Goal: Task Accomplishment & Management: Complete application form

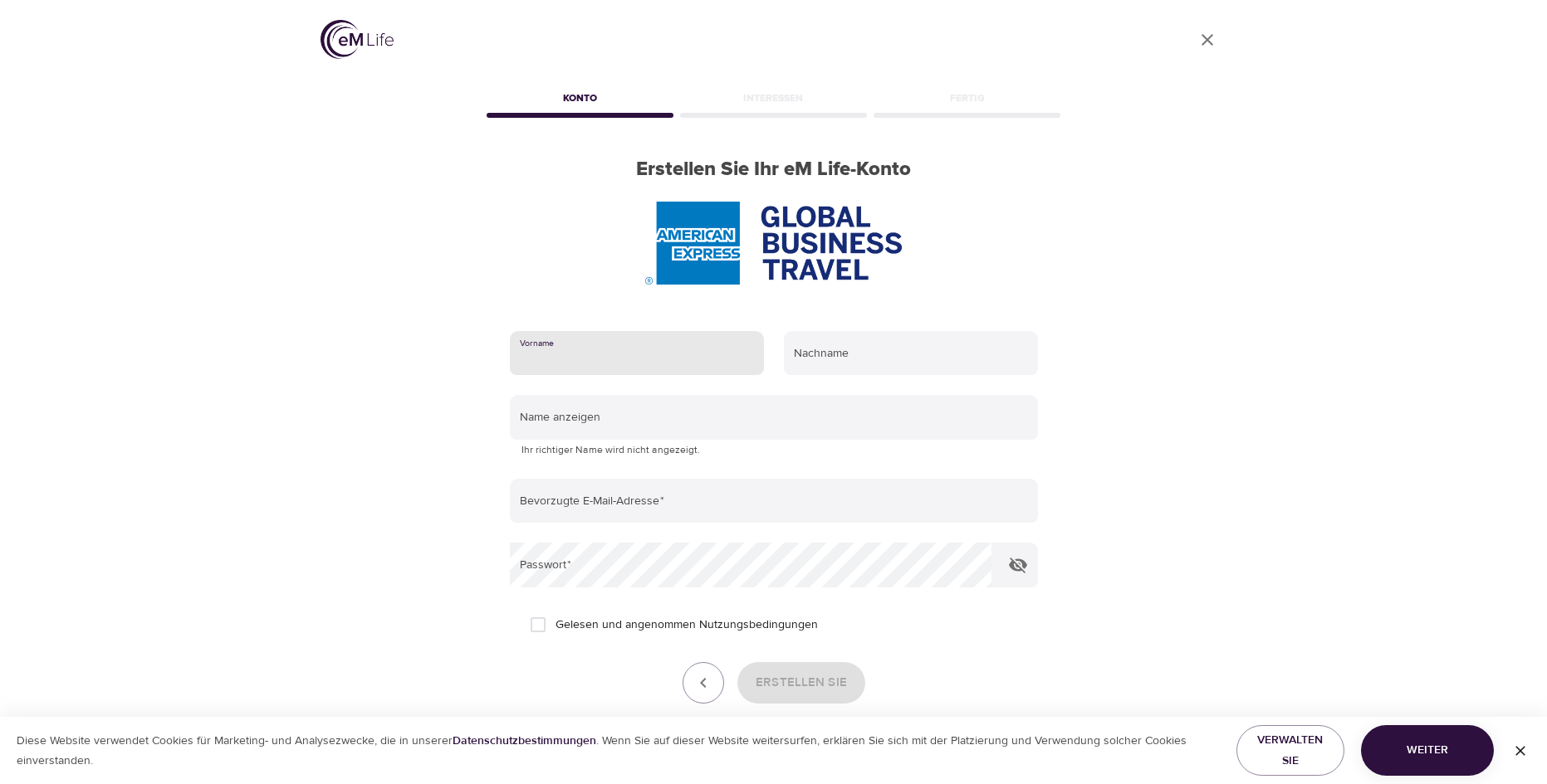
click at [585, 358] on input "text" at bounding box center [636, 354] width 254 height 45
type input "Andrea"
type input "Fox"
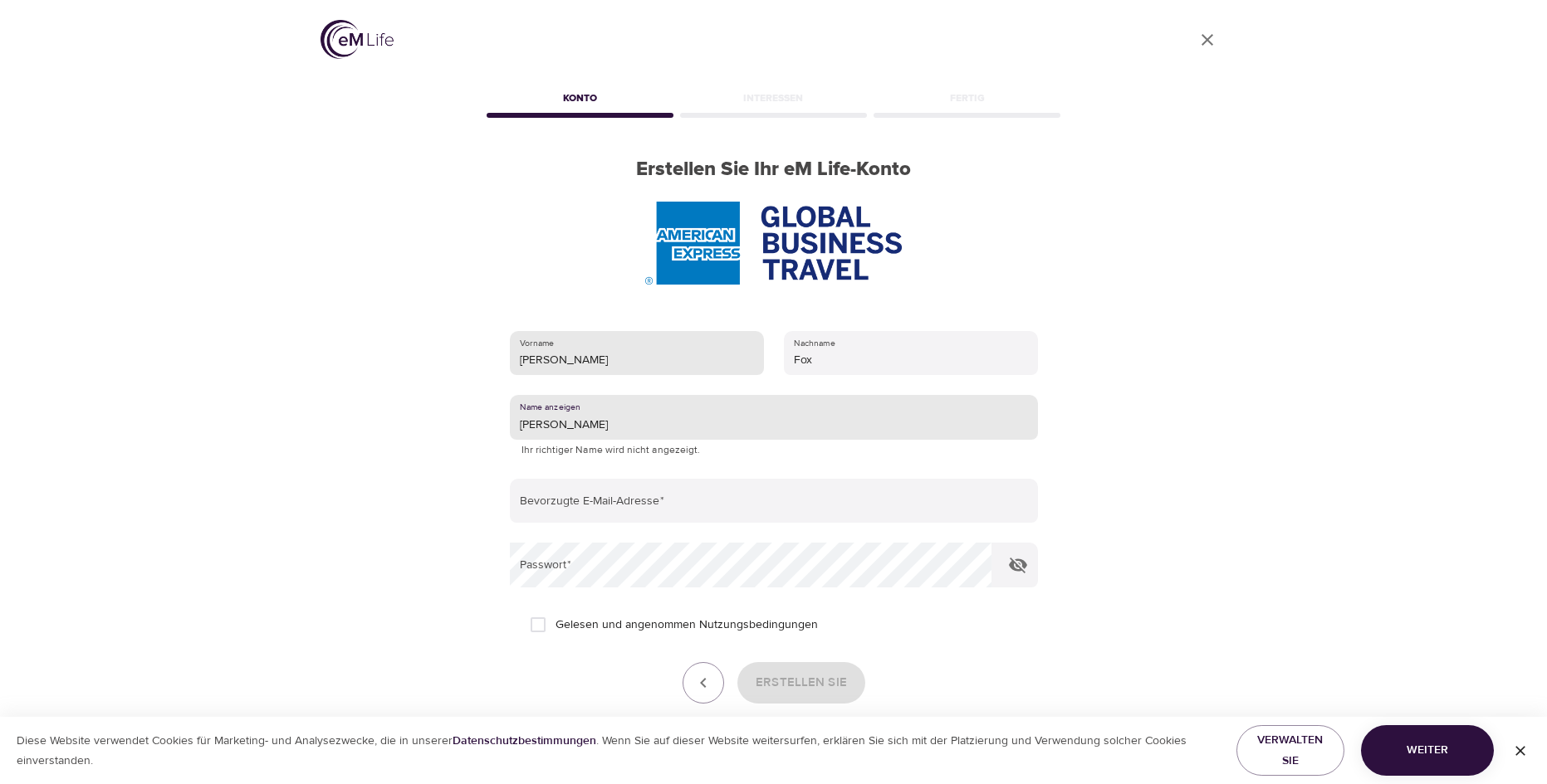
type input "Andrea"
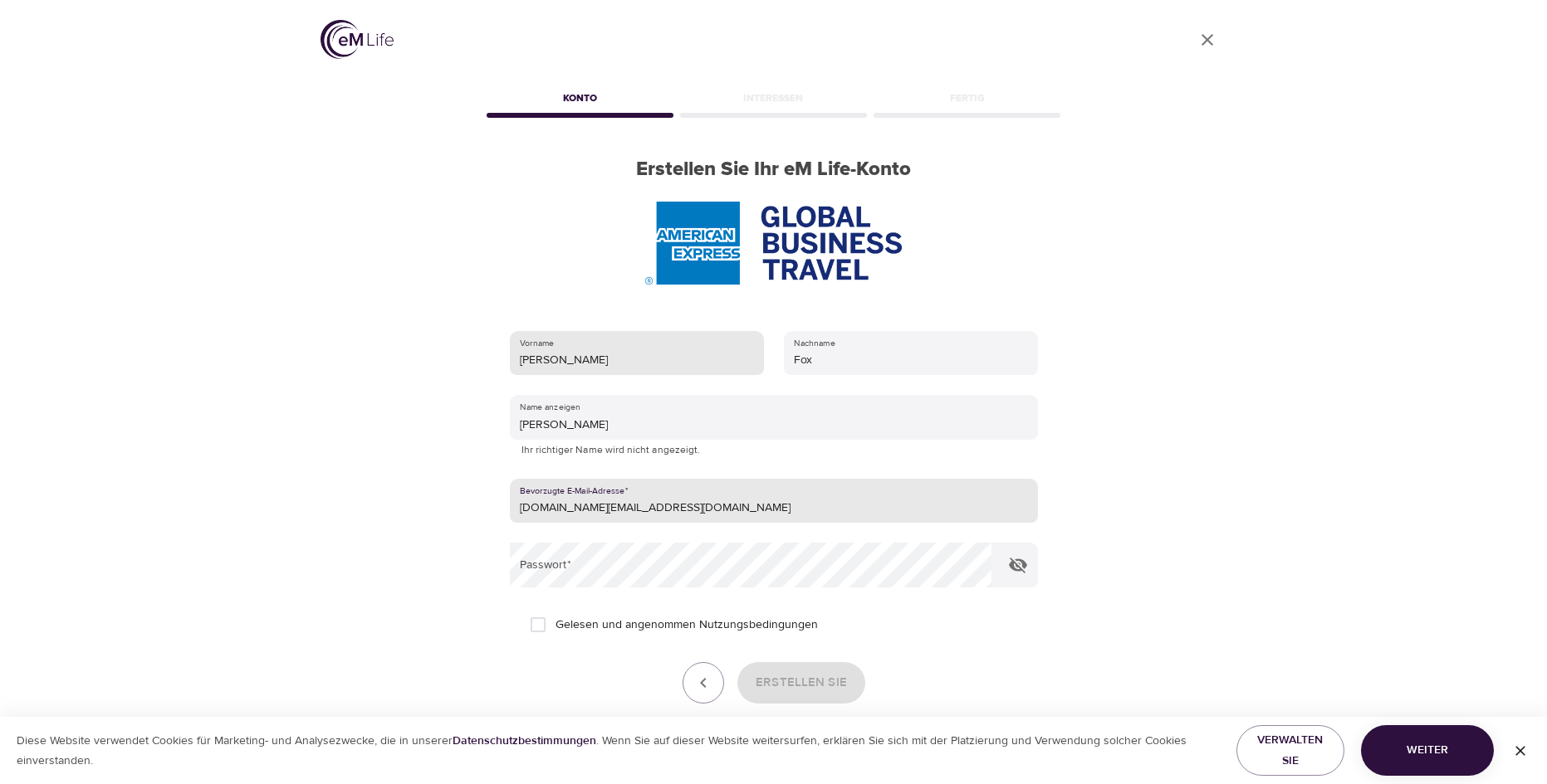
type input "[DOMAIN_NAME][EMAIL_ADDRESS][DOMAIN_NAME]"
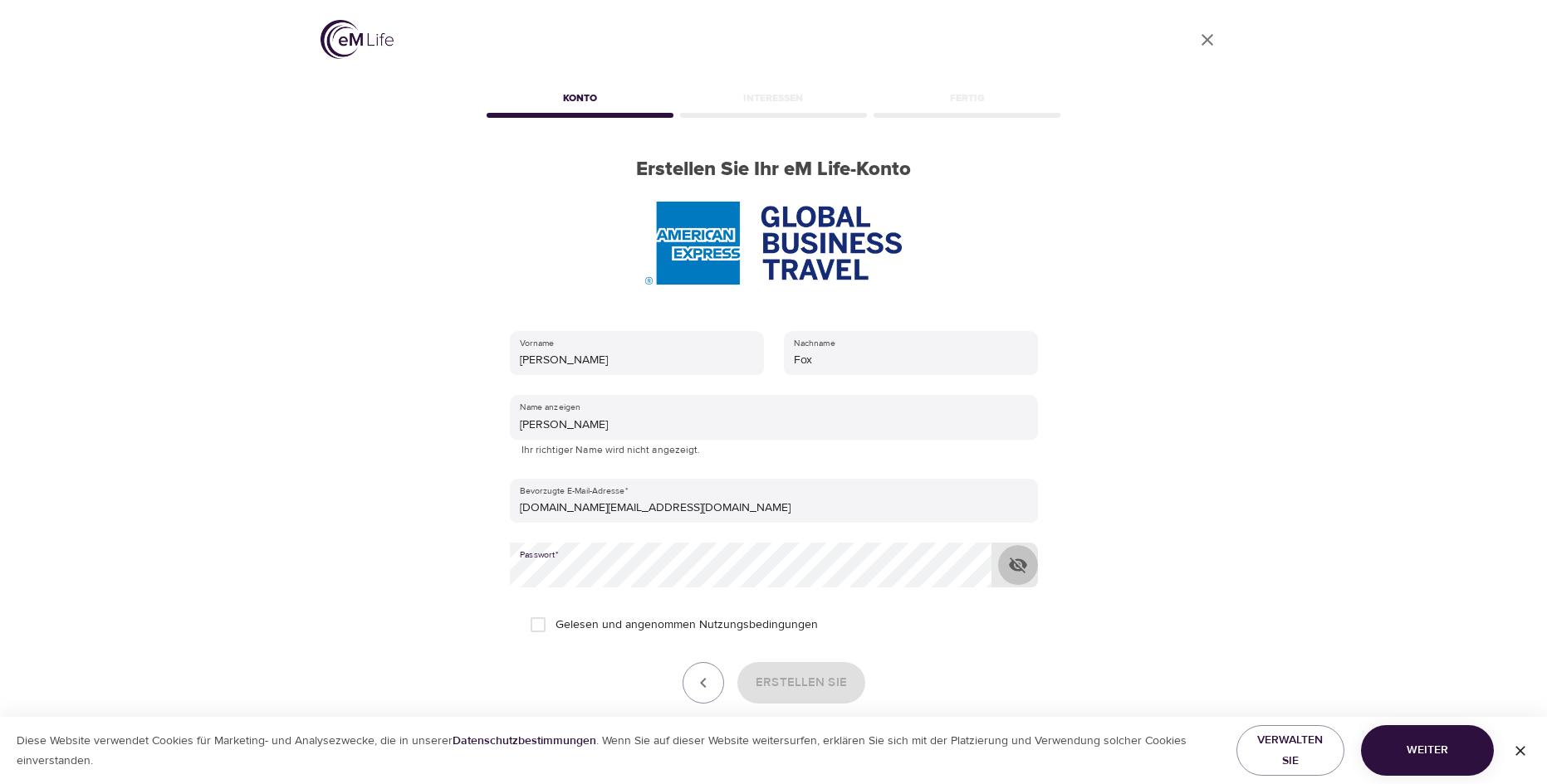
click at [1017, 565] on icon "button" at bounding box center [1018, 565] width 18 height 16
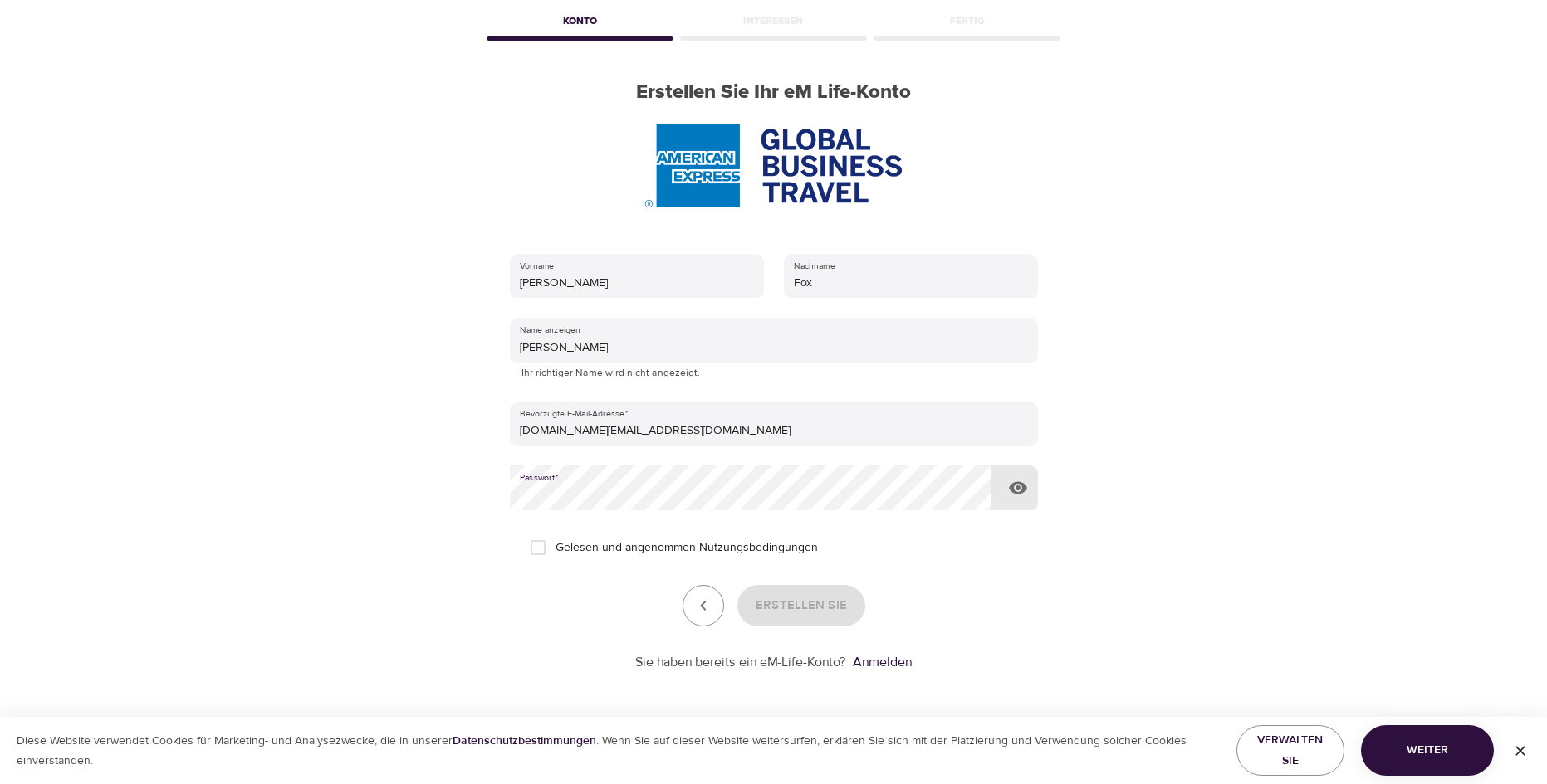
click at [534, 554] on input "Gelesen und angenommen Nutzungsbedingungen" at bounding box center [538, 548] width 35 height 35
checkbox input "true"
click at [798, 608] on span "Erstellen Sie" at bounding box center [802, 606] width 92 height 22
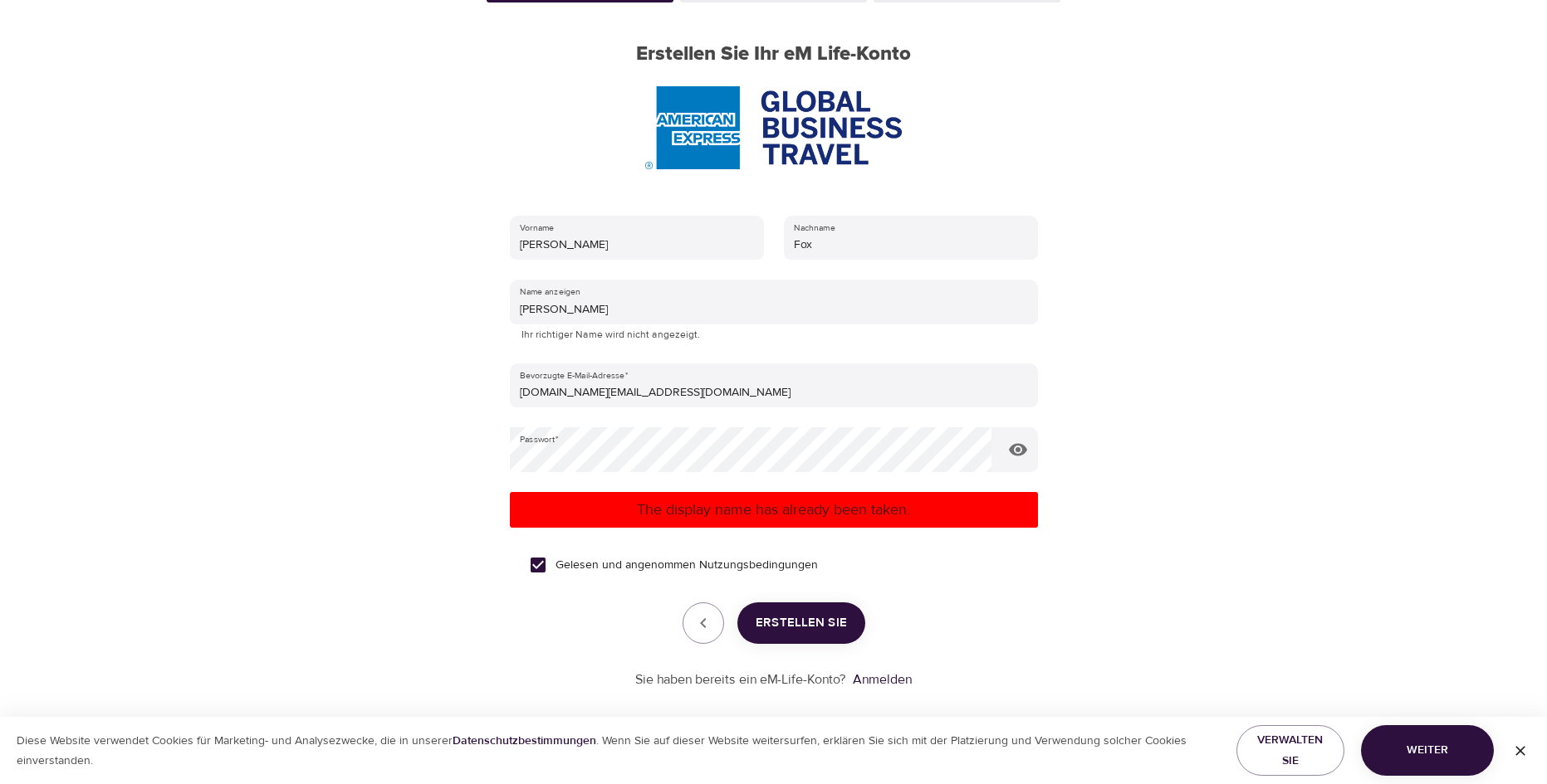
scroll to position [133, 0]
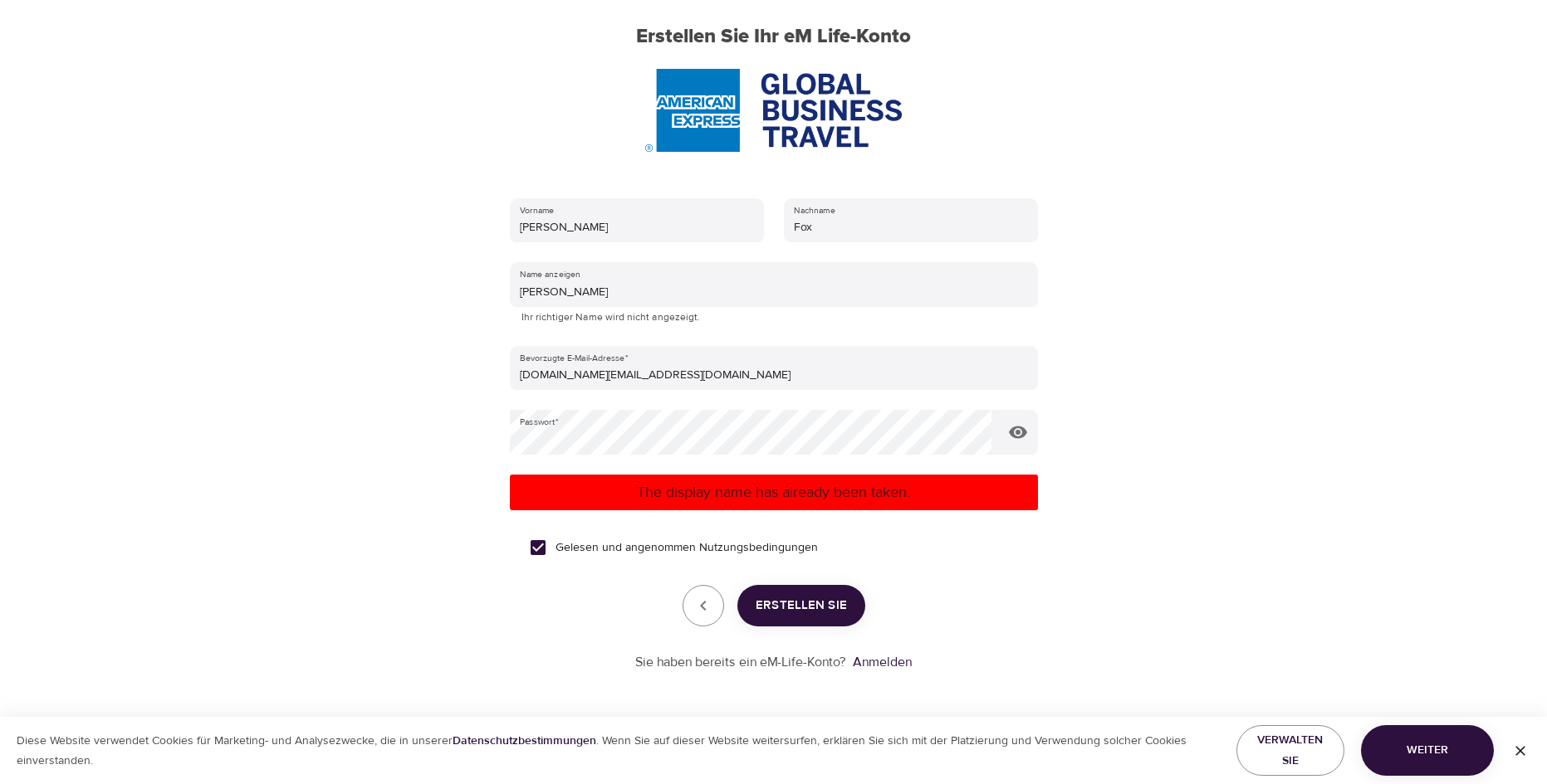
click at [1411, 746] on span "Weiter" at bounding box center [1428, 750] width 106 height 21
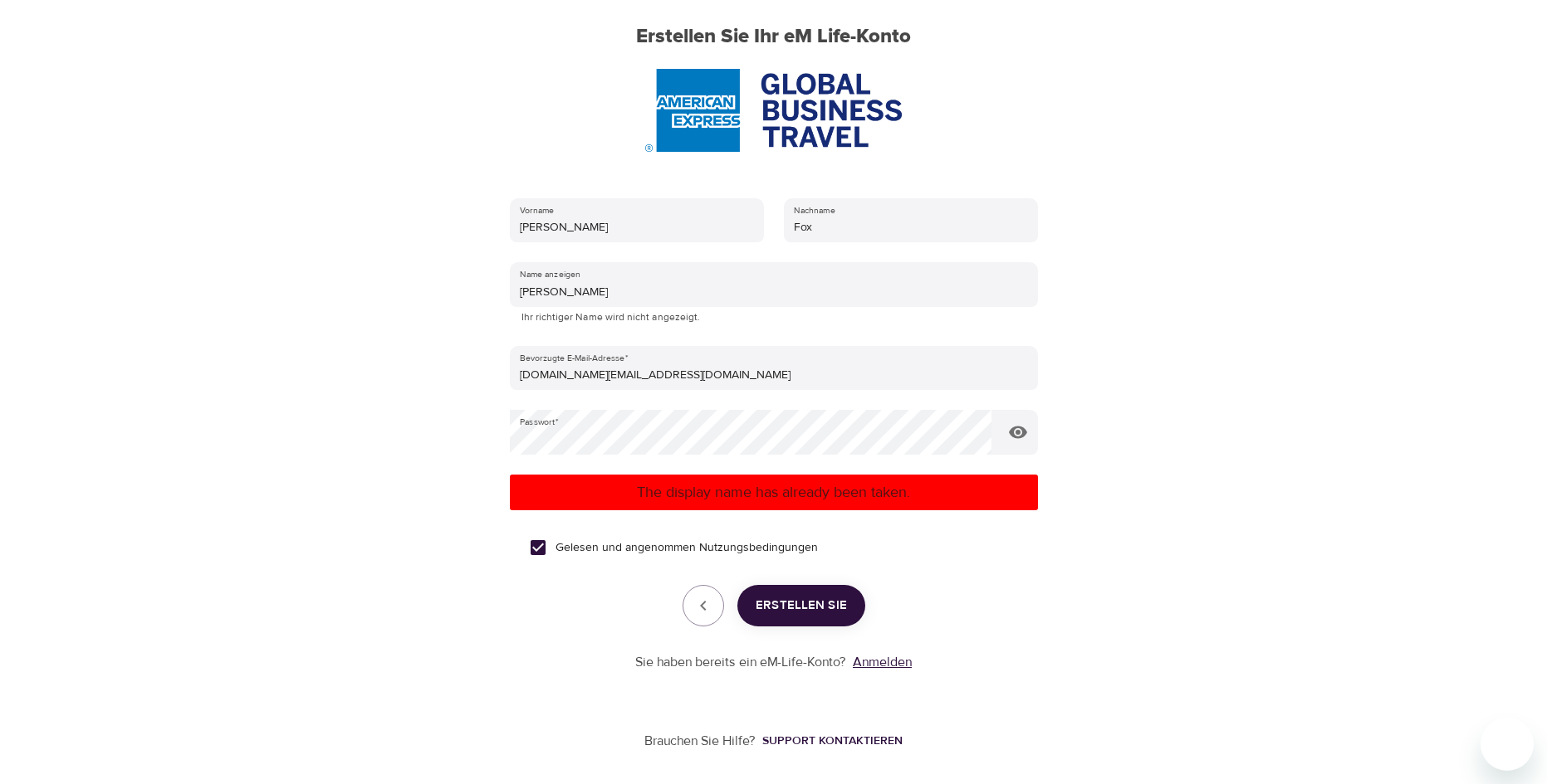
click at [870, 662] on link "Anmelden" at bounding box center [883, 662] width 59 height 16
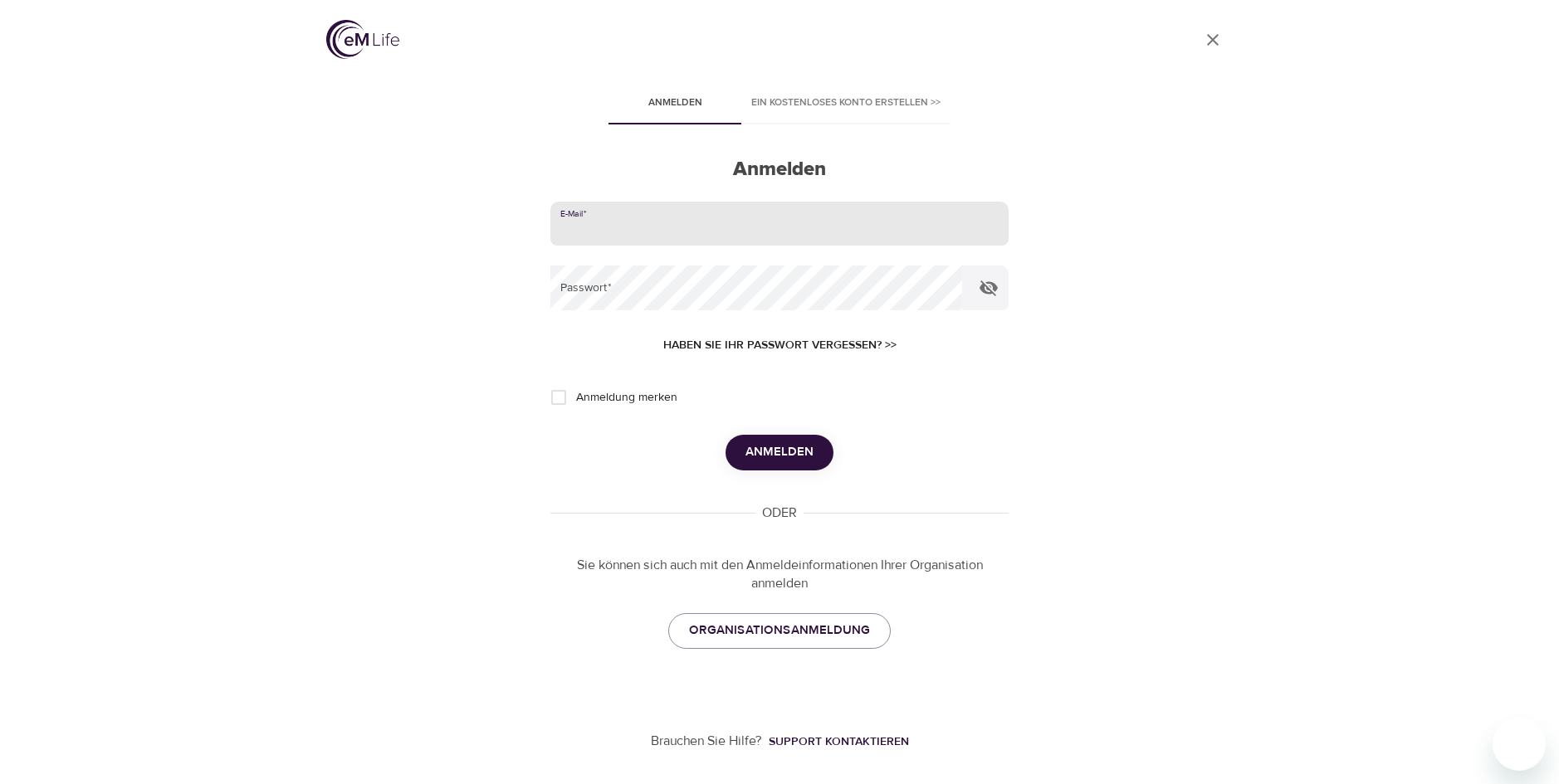
click at [594, 230] on input "email" at bounding box center [780, 223] width 458 height 45
type input "[DOMAIN_NAME][EMAIL_ADDRESS][DOMAIN_NAME]"
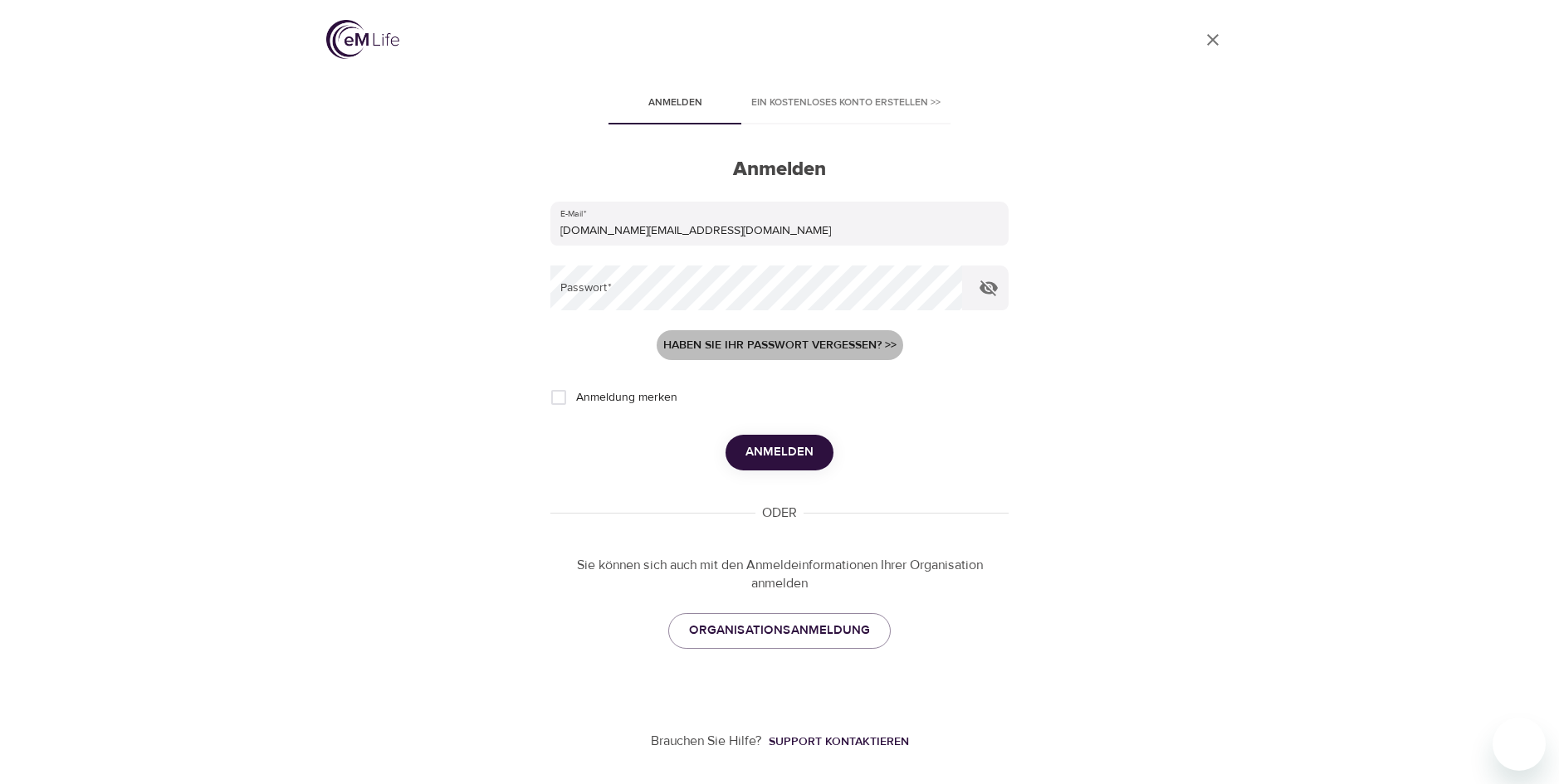
click at [732, 343] on span "Haben Sie Ihr Passwort vergessen? >>" at bounding box center [780, 345] width 234 height 21
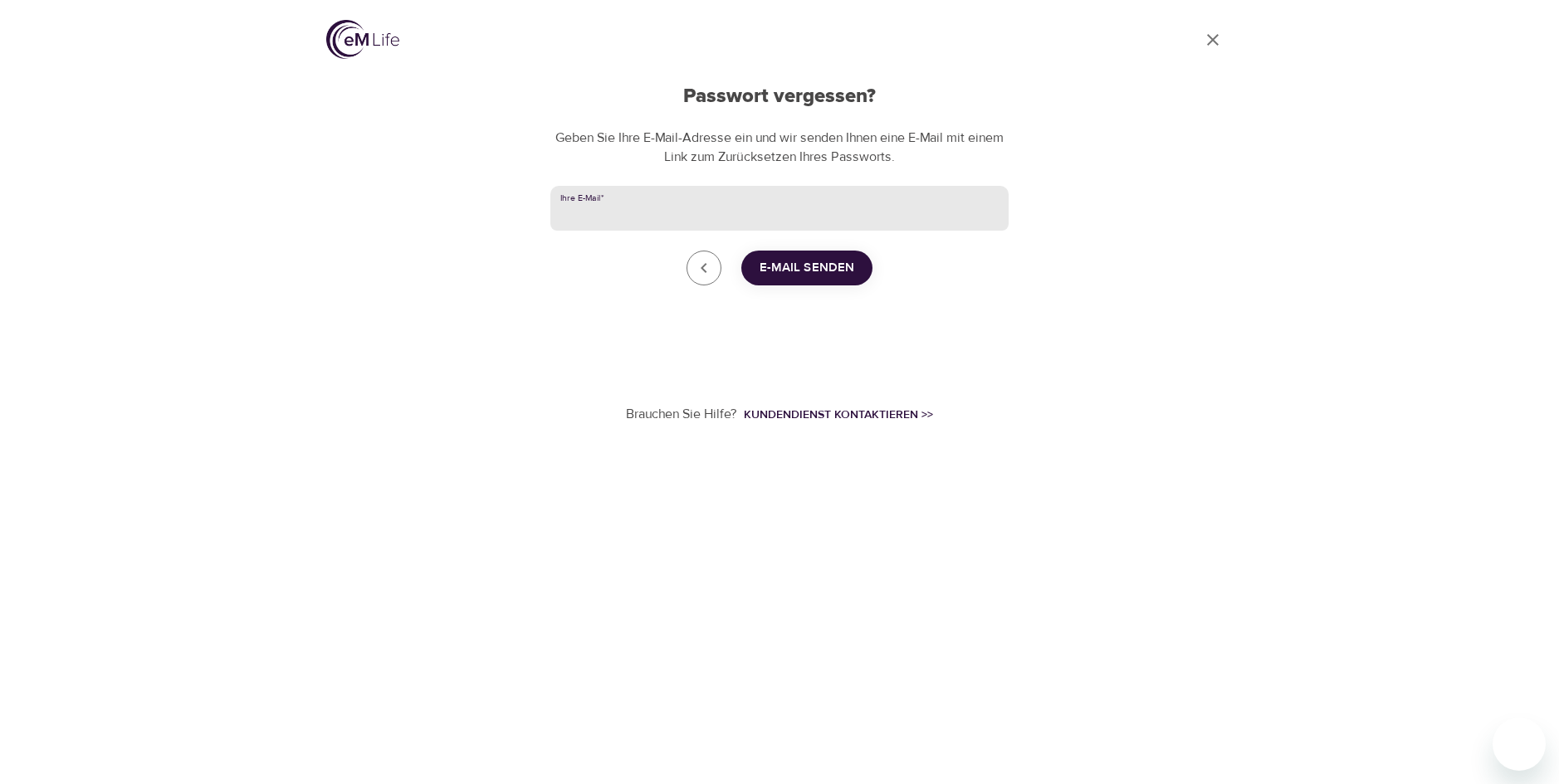
click at [569, 216] on input "Ihre E-Mail   *" at bounding box center [780, 208] width 458 height 45
type input "[DOMAIN_NAME][EMAIL_ADDRESS][DOMAIN_NAME]"
click at [785, 270] on span "E-MAIL SENDEN" at bounding box center [806, 268] width 94 height 22
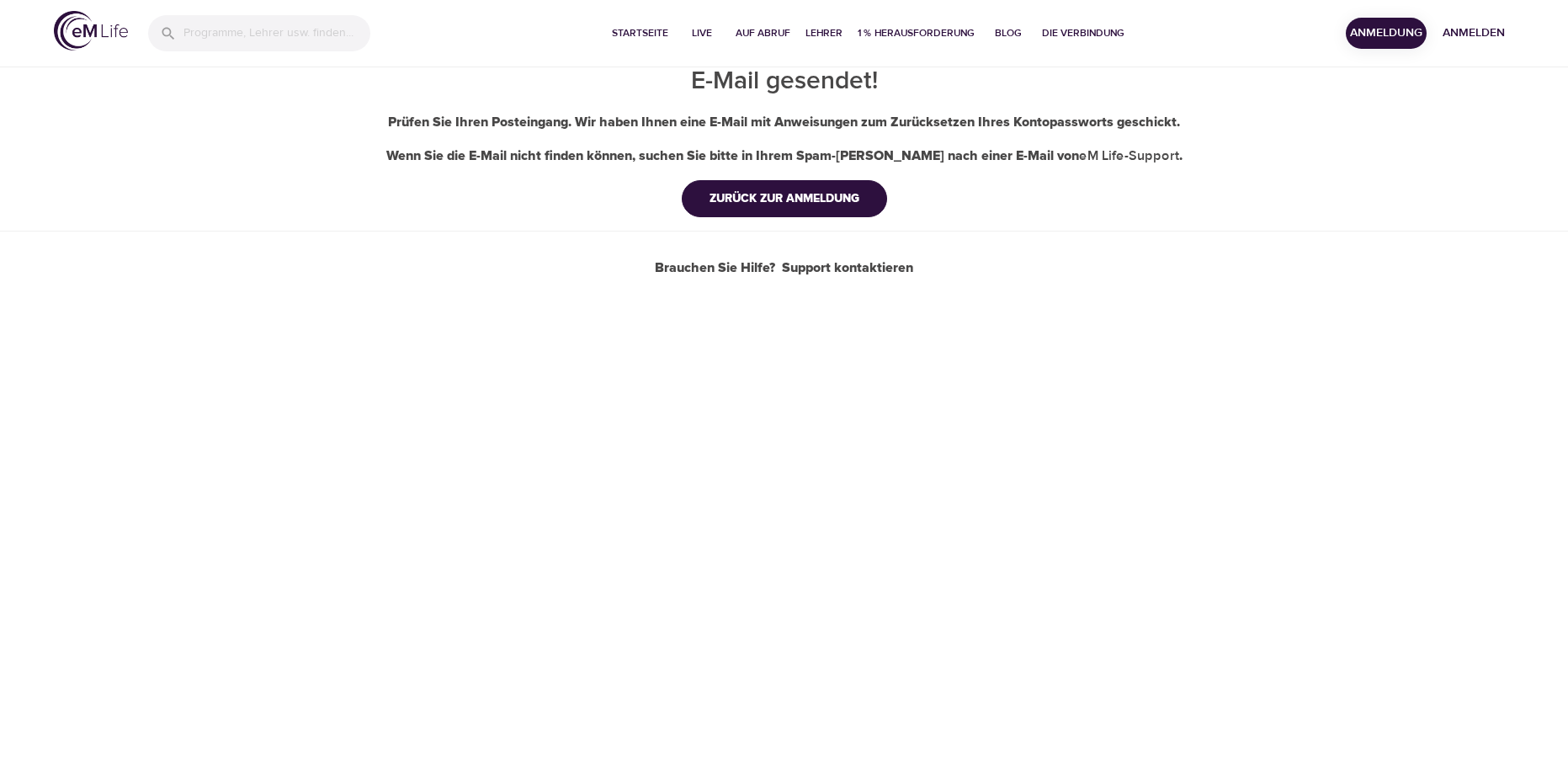
click at [1286, 556] on div "Startseite Live Auf Abruf Lehrer 1 % Herausforderung Blog Die Verbindung Anmeld…" at bounding box center [784, 391] width 1568 height 783
click at [1072, 589] on div "Startseite Live Auf Abruf Lehrer 1 % Herausforderung Blog Die Verbindung Anmeld…" at bounding box center [784, 391] width 1568 height 783
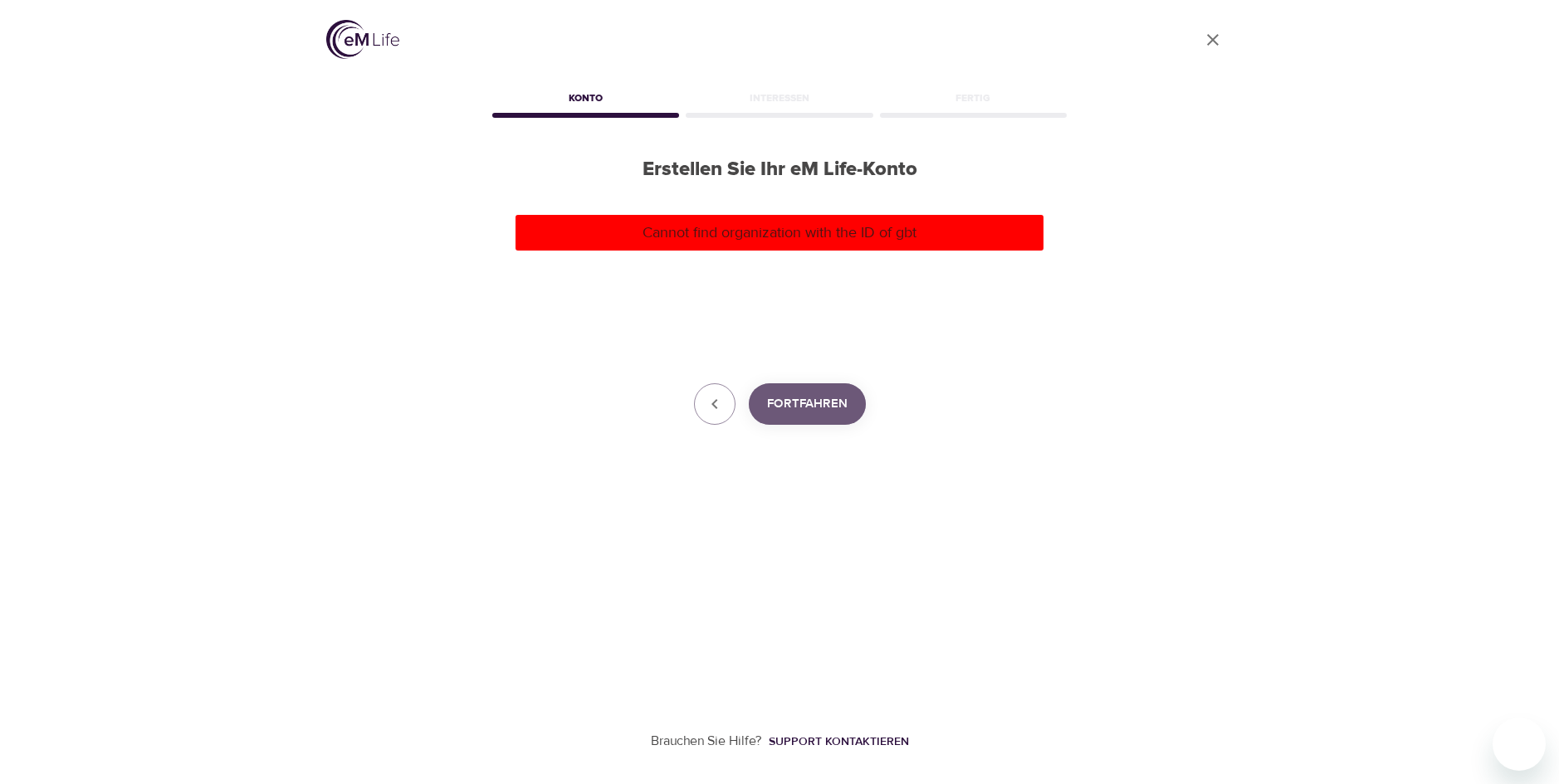
click at [829, 401] on span "Fortfahren" at bounding box center [807, 405] width 81 height 22
click at [719, 403] on icon "button" at bounding box center [714, 404] width 20 height 20
click at [713, 404] on icon "button" at bounding box center [714, 404] width 5 height 10
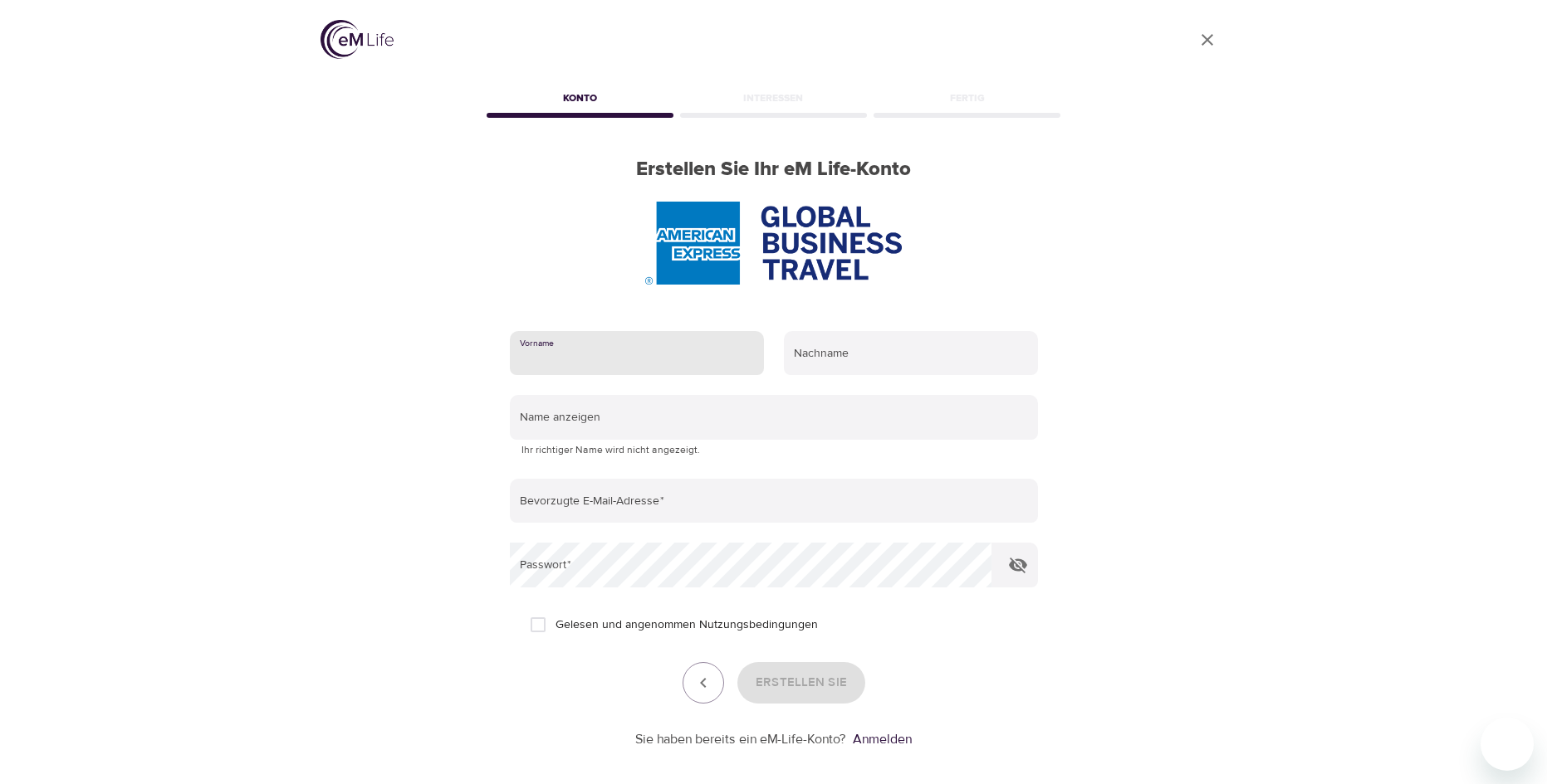
click at [544, 352] on input "text" at bounding box center [636, 354] width 254 height 45
type input "Andrea"
type input "Fox"
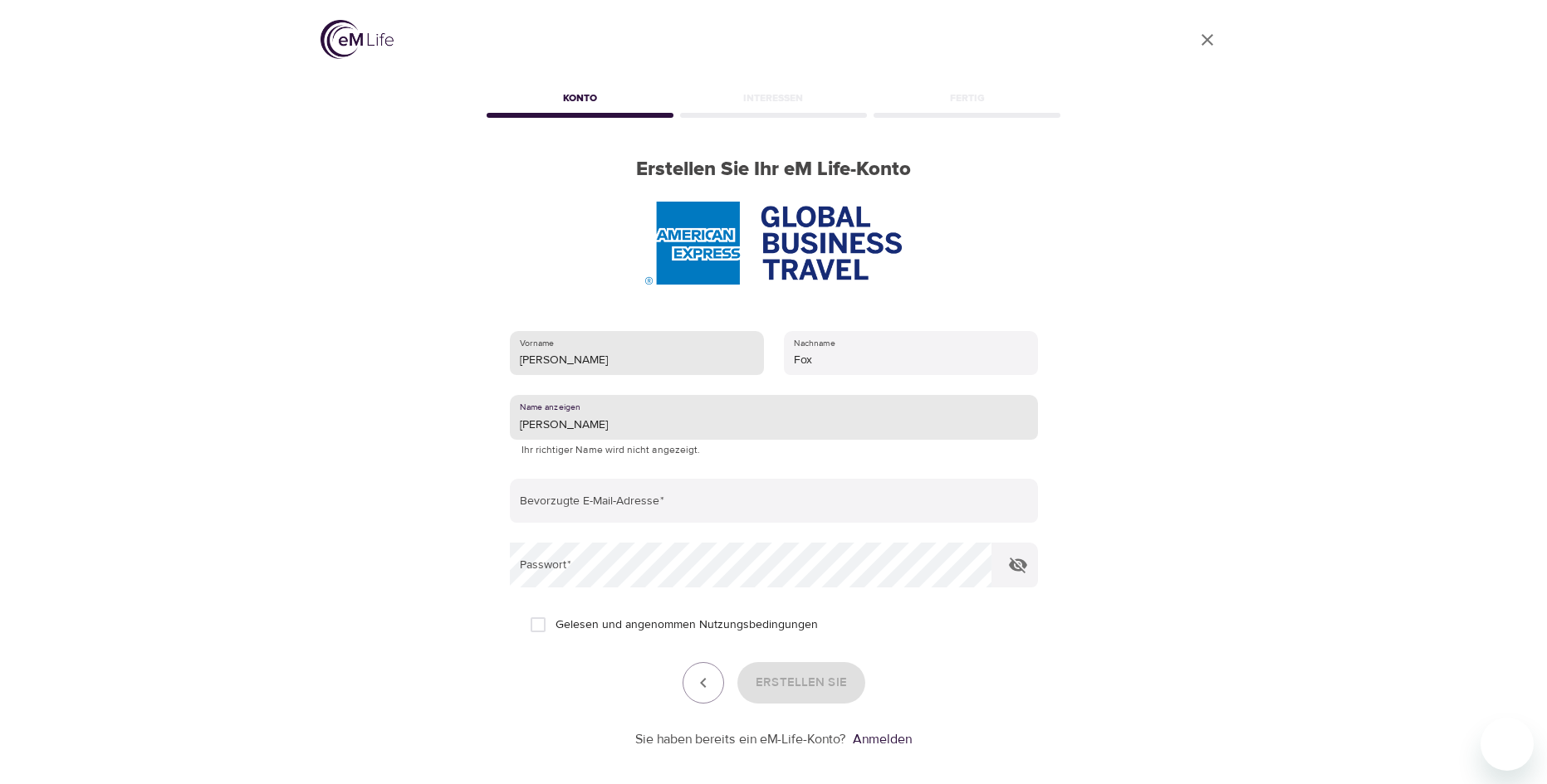
type input "Andrea"
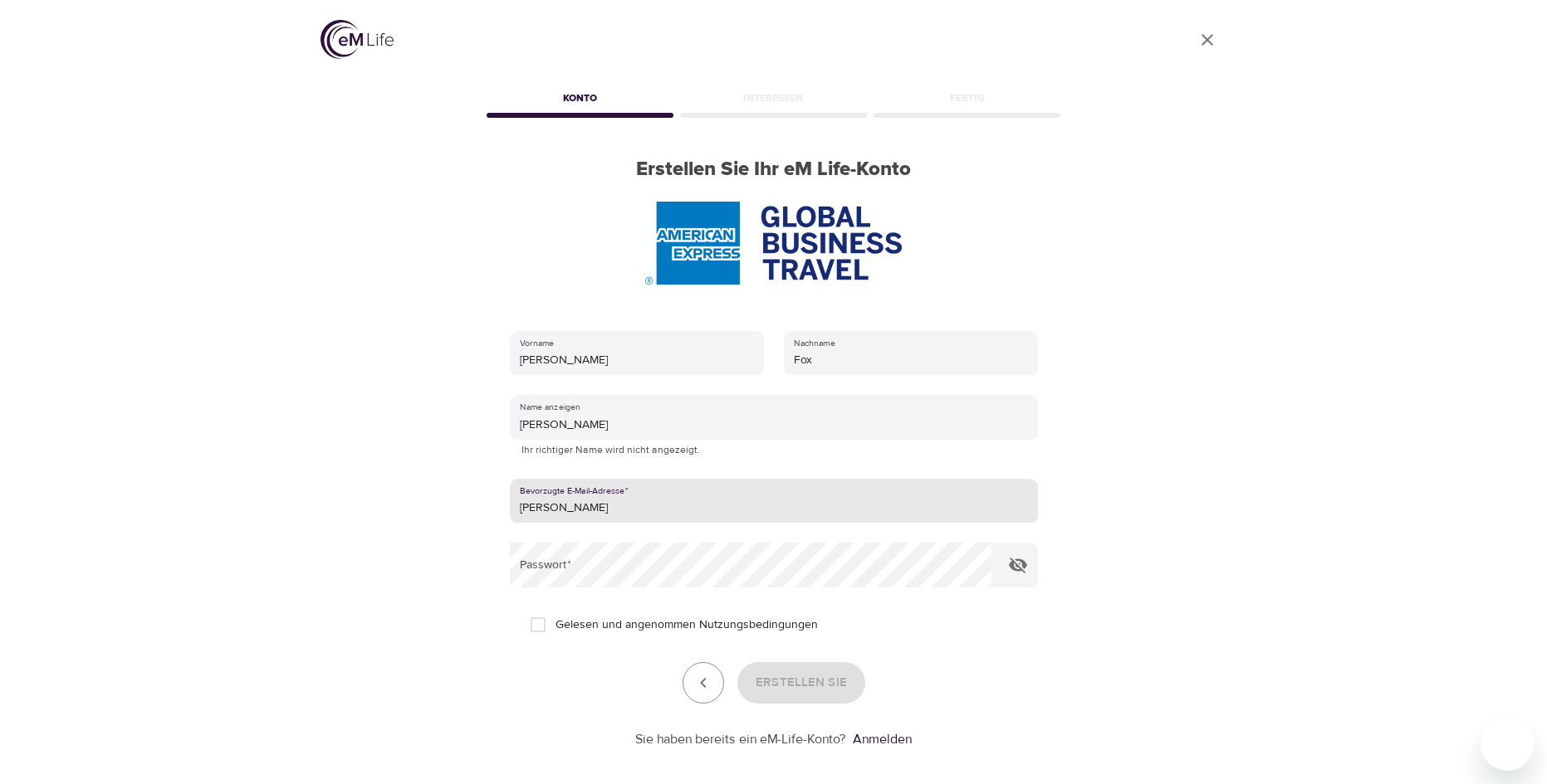
type input "[PERSON_NAME][DOMAIN_NAME][EMAIL_ADDRESS][PERSON_NAME][DOMAIN_NAME]"
click at [537, 622] on input "Gelesen und angenommen Nutzungsbedingungen" at bounding box center [538, 625] width 35 height 35
checkbox input "true"
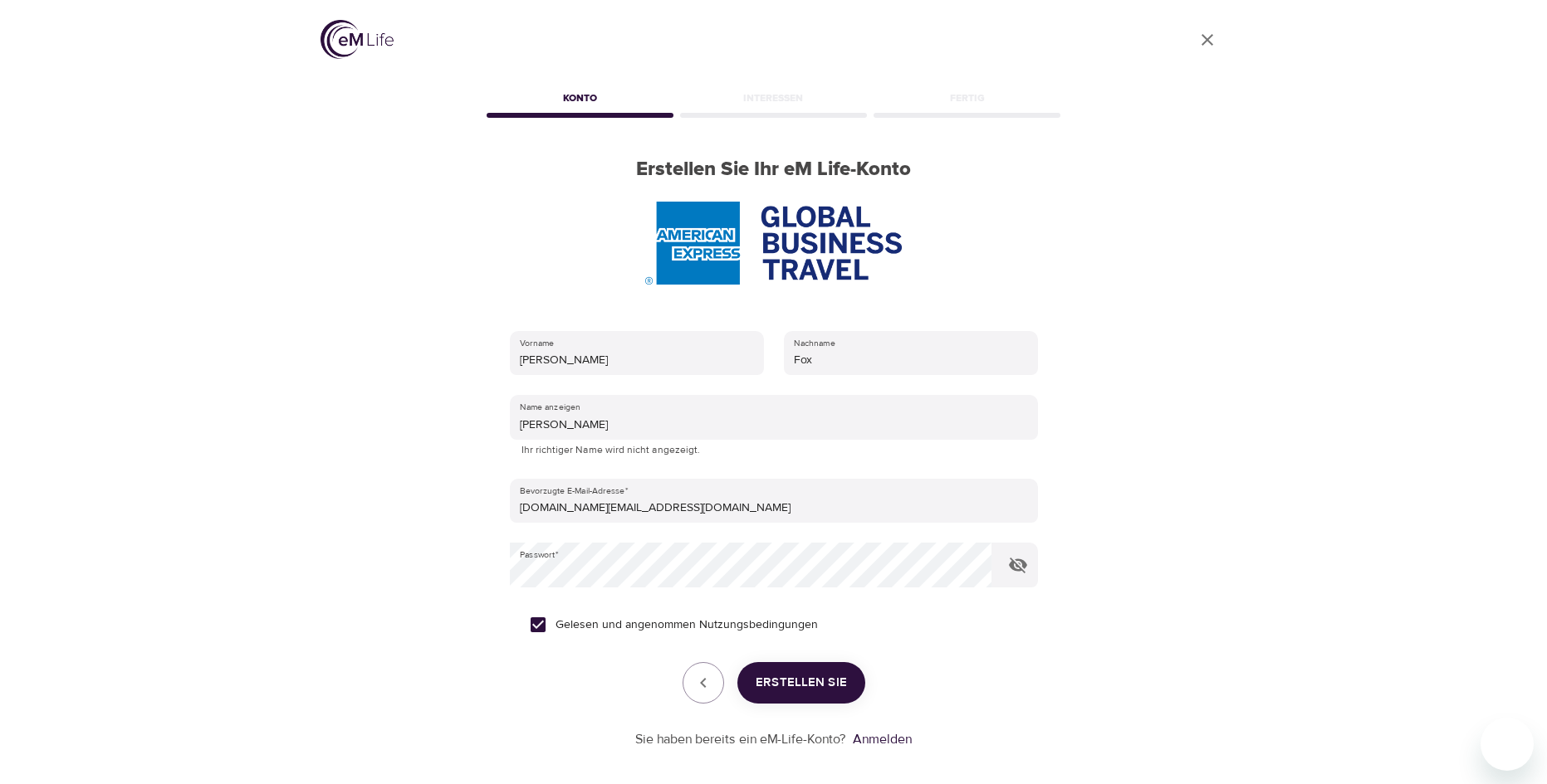
click at [797, 676] on span "Erstellen Sie" at bounding box center [802, 683] width 92 height 22
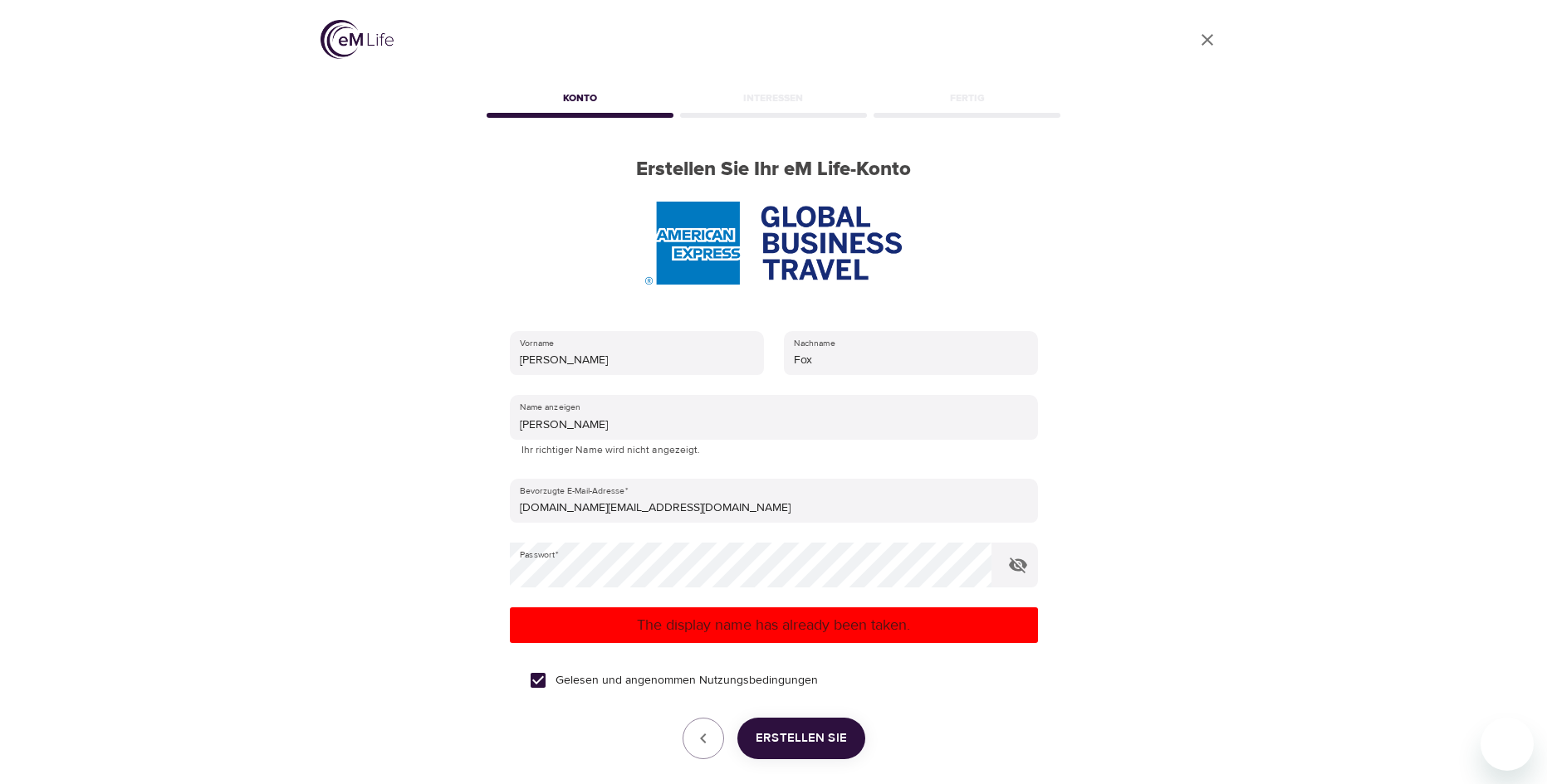
click at [1076, 686] on div "User Profile Konto Interessen Fertig Erstellen Sie Ihr eM Life-Konto Vorname An…" at bounding box center [774, 392] width 947 height 784
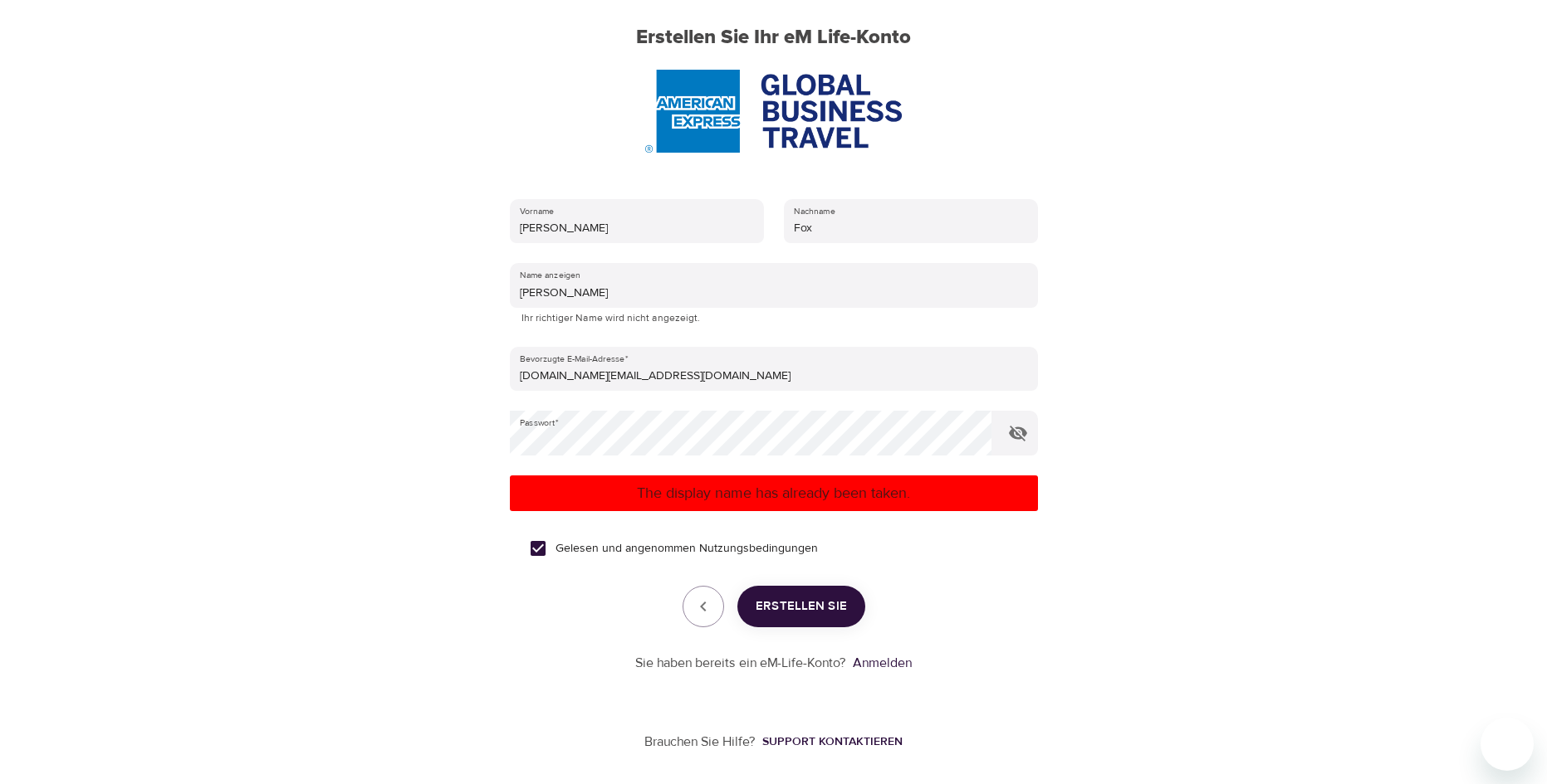
scroll to position [133, 0]
click at [872, 663] on link "Anmelden" at bounding box center [883, 662] width 59 height 16
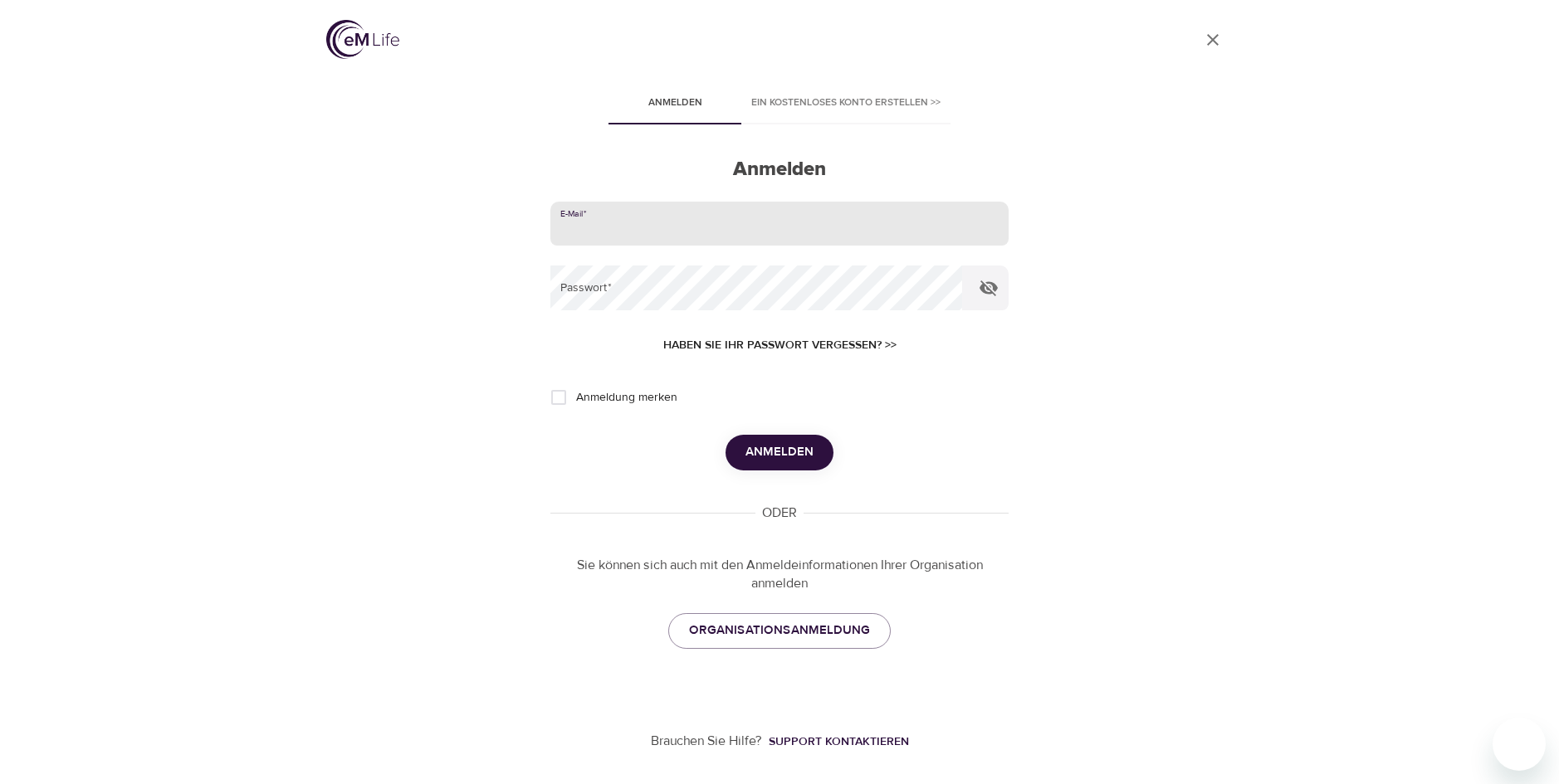
click at [587, 216] on input "email" at bounding box center [780, 223] width 458 height 45
type input "[PERSON_NAME][DOMAIN_NAME][EMAIL_ADDRESS][PERSON_NAME][DOMAIN_NAME]"
click at [808, 451] on span "Anmelden" at bounding box center [780, 452] width 68 height 22
